Goal: Use online tool/utility: Utilize a website feature to perform a specific function

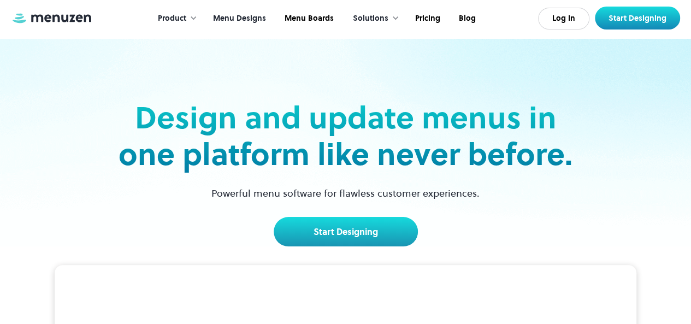
click at [246, 22] on link "Menu Designs" at bounding box center [239, 19] width 72 height 34
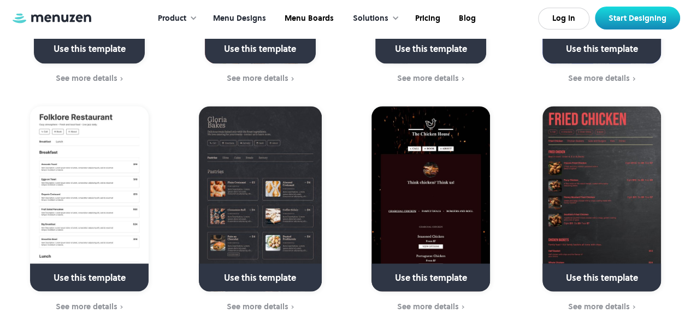
scroll to position [967, 0]
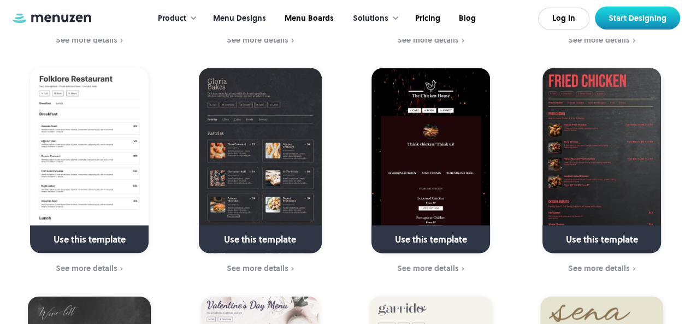
drag, startPoint x: 688, startPoint y: 78, endPoint x: 688, endPoint y: 89, distance: 10.9
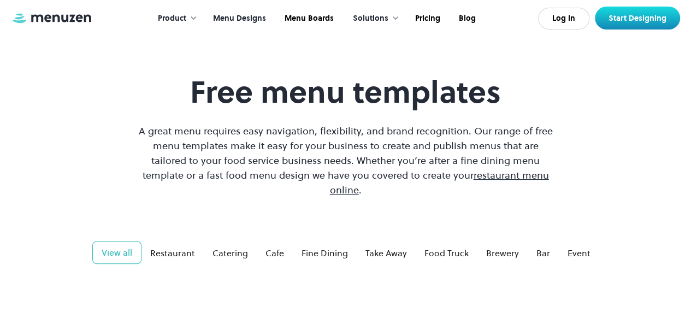
scroll to position [0, 0]
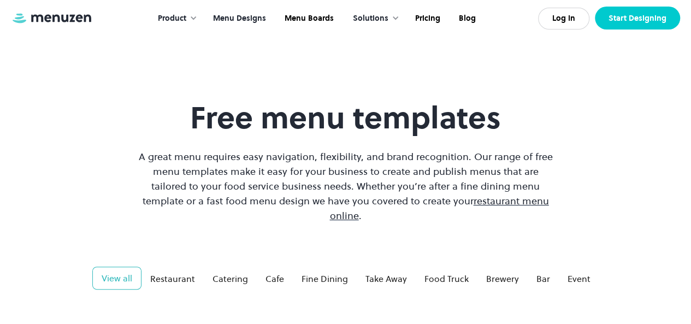
click at [632, 17] on link "Start Designing" at bounding box center [636, 18] width 85 height 23
